Goal: Entertainment & Leisure: Participate in discussion

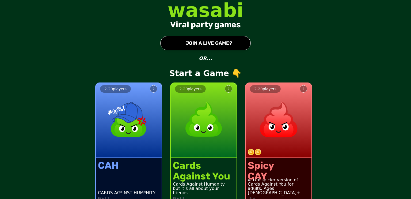
click at [411, 168] on div "2 - 20 players ? CAH CARDS AG*INST HUM*NITY PG-13 2 - 20 players ? Cards Agains…" at bounding box center [205, 139] width 411 height 135
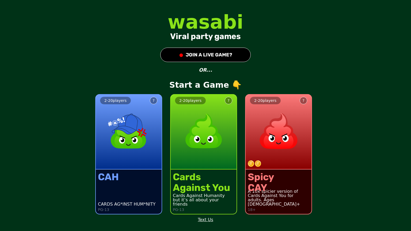
click at [224, 58] on button "● JOIN A LIVE GAME?" at bounding box center [205, 55] width 91 height 14
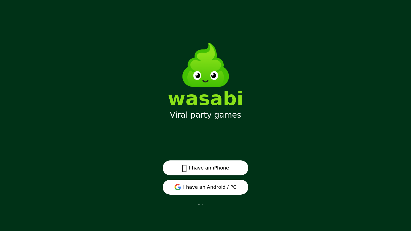
click at [200, 193] on button "I have an Android / PC" at bounding box center [206, 187] width 86 height 15
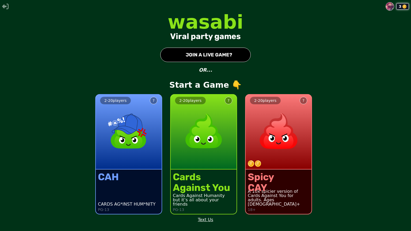
click at [387, 3] on button "3" at bounding box center [397, 6] width 23 height 9
click at [3, 6] on icon "button" at bounding box center [5, 7] width 6 height 6
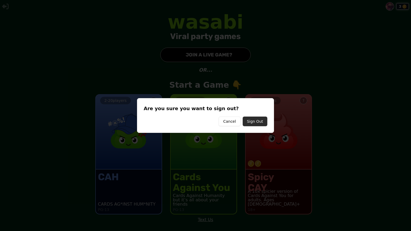
click at [257, 118] on button "Sign Out" at bounding box center [255, 122] width 25 height 10
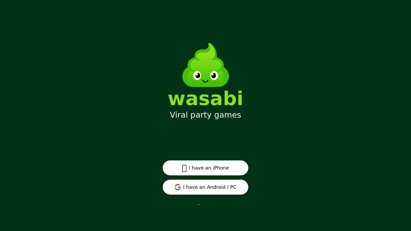
click at [181, 187] on icon at bounding box center [179, 188] width 3 height 3
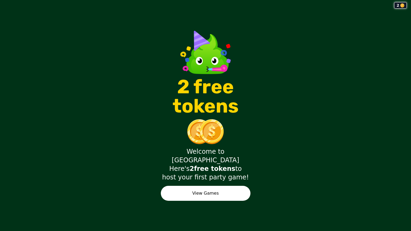
click at [221, 187] on button "View Games" at bounding box center [206, 193] width 90 height 15
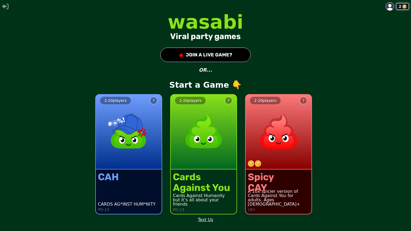
click at [204, 72] on p "OR..." at bounding box center [205, 69] width 13 height 7
click at [209, 83] on p "Start a Game 👇" at bounding box center [205, 85] width 72 height 10
click at [214, 53] on button "● JOIN A LIVE GAME?" at bounding box center [205, 55] width 91 height 14
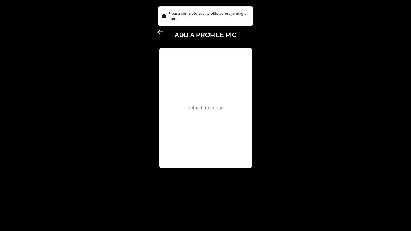
click at [209, 113] on div "Upload an image" at bounding box center [206, 108] width 92 height 120
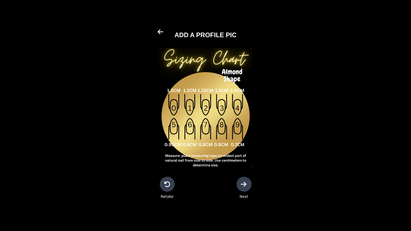
click at [244, 187] on div at bounding box center [244, 184] width 15 height 15
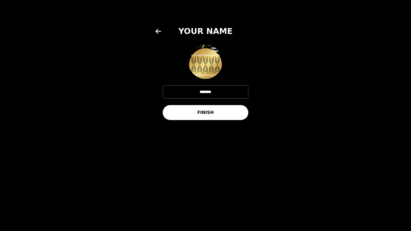
click at [233, 93] on input "*******" at bounding box center [206, 91] width 86 height 13
type input "*"
type input "*******"
click at [226, 114] on button "FINISH" at bounding box center [206, 112] width 86 height 15
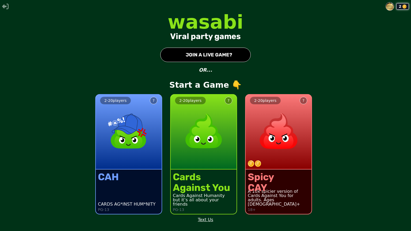
click at [213, 55] on button "● JOIN A LIVE GAME?" at bounding box center [205, 55] width 91 height 14
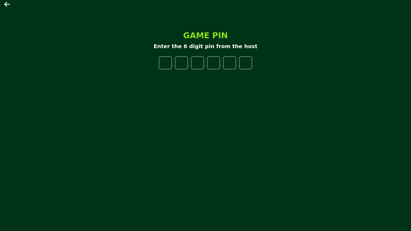
type input "*"
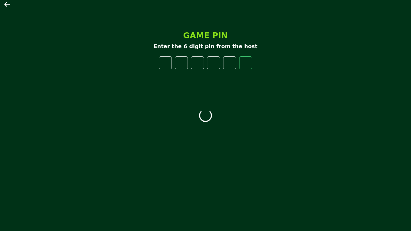
type input "*"
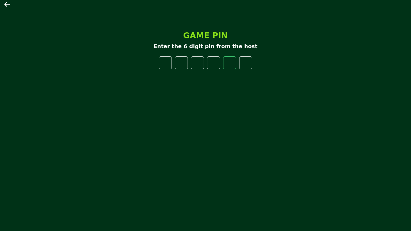
type input "*"
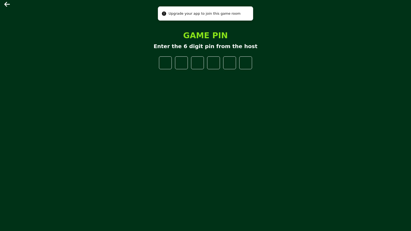
click at [215, 12] on div "Upgrade your app to join this game room" at bounding box center [205, 13] width 72 height 5
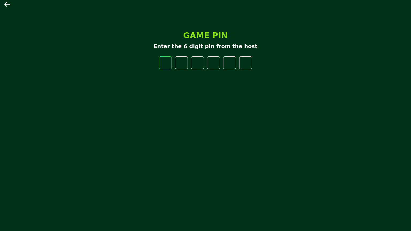
type input "*"
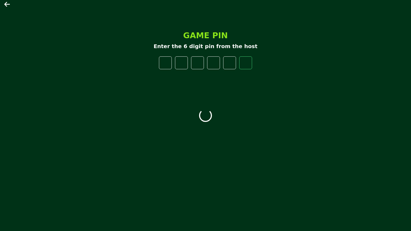
type input "*"
click at [89, 100] on main "GAME PIN Enter the 6 digit pin from the host" at bounding box center [205, 115] width 411 height 231
click at [169, 63] on input "number" at bounding box center [165, 62] width 13 height 13
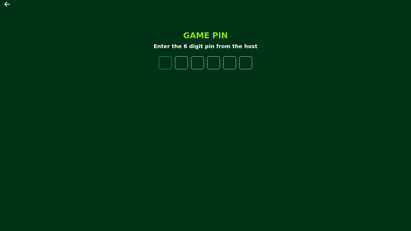
click at [172, 61] on input "number" at bounding box center [165, 62] width 13 height 13
type input "*"
click at [169, 61] on input "*" at bounding box center [165, 62] width 13 height 13
click at [186, 66] on input "number" at bounding box center [181, 62] width 13 height 13
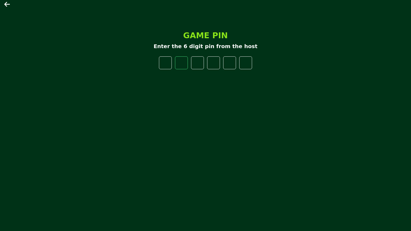
click at [186, 66] on input "number" at bounding box center [181, 62] width 13 height 13
type input "*"
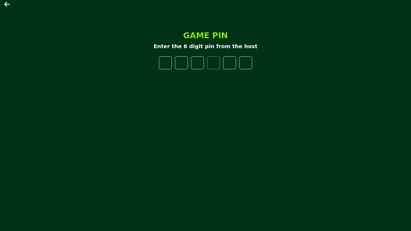
type input "*"
